Goal: Task Accomplishment & Management: Manage account settings

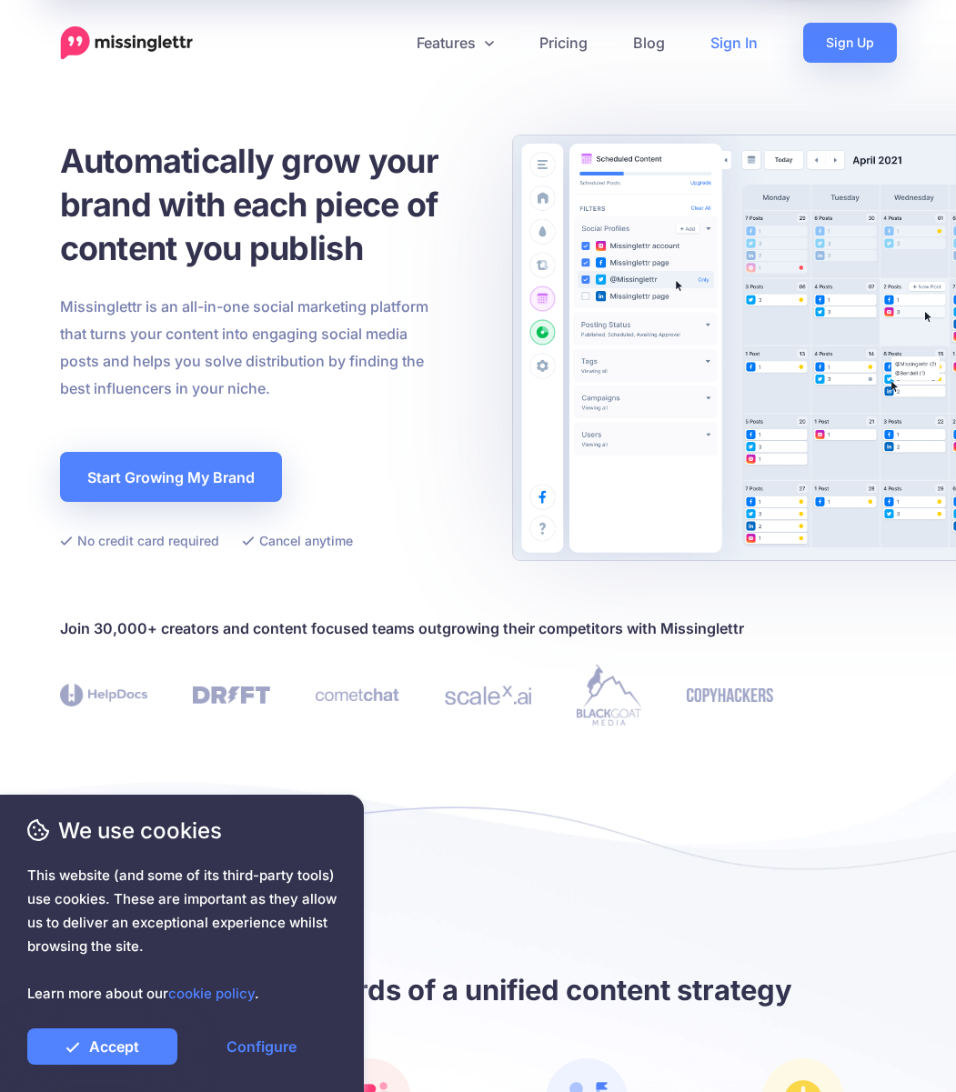
click at [745, 45] on link "Sign In" at bounding box center [733, 43] width 93 height 40
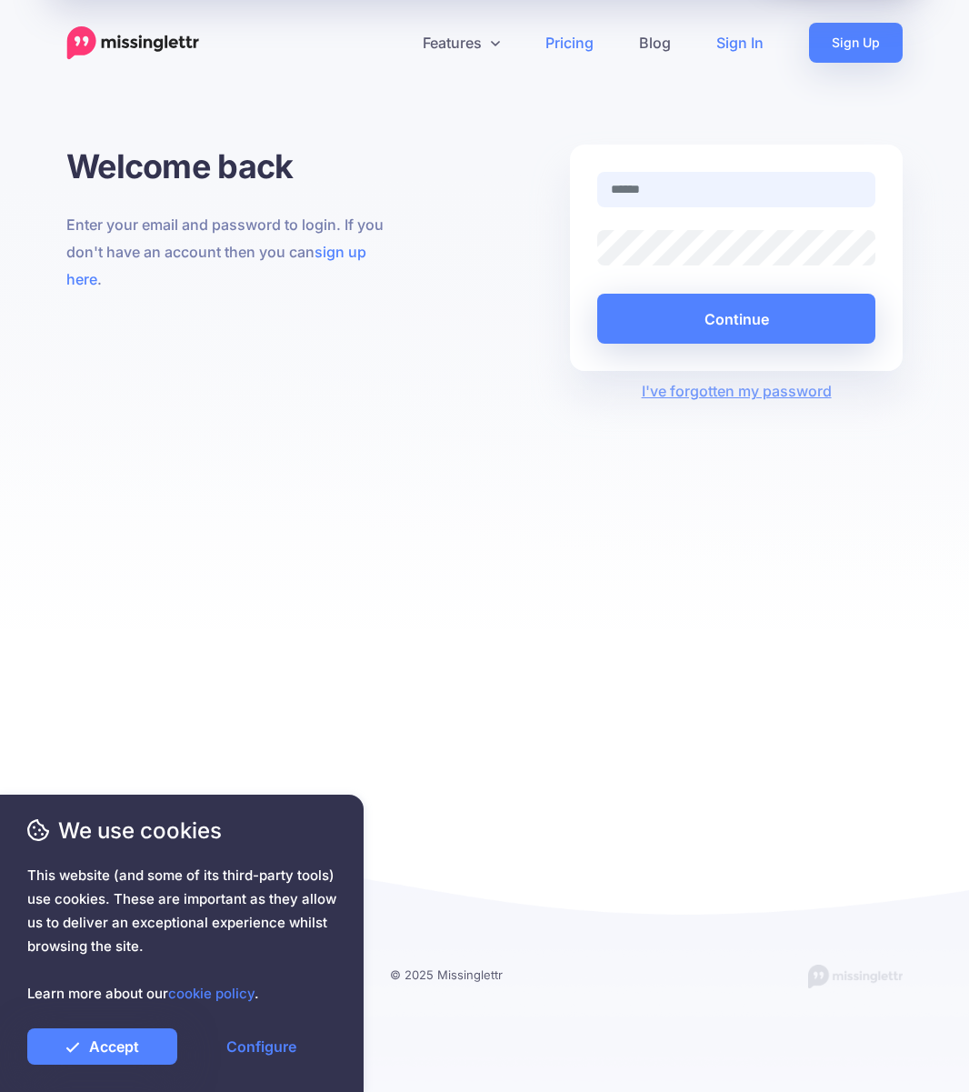
type input "**********"
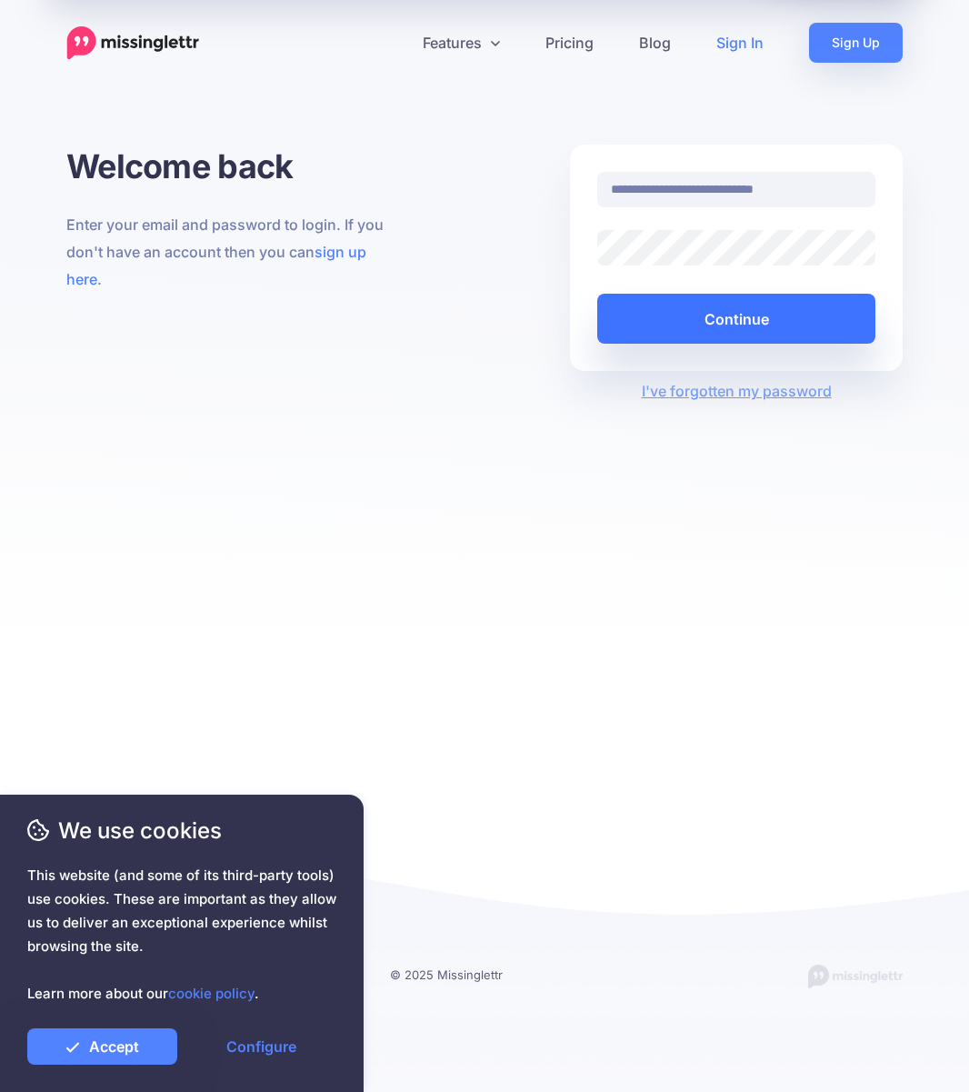
click at [691, 313] on button "Continue" at bounding box center [736, 319] width 278 height 50
